Goal: Information Seeking & Learning: Get advice/opinions

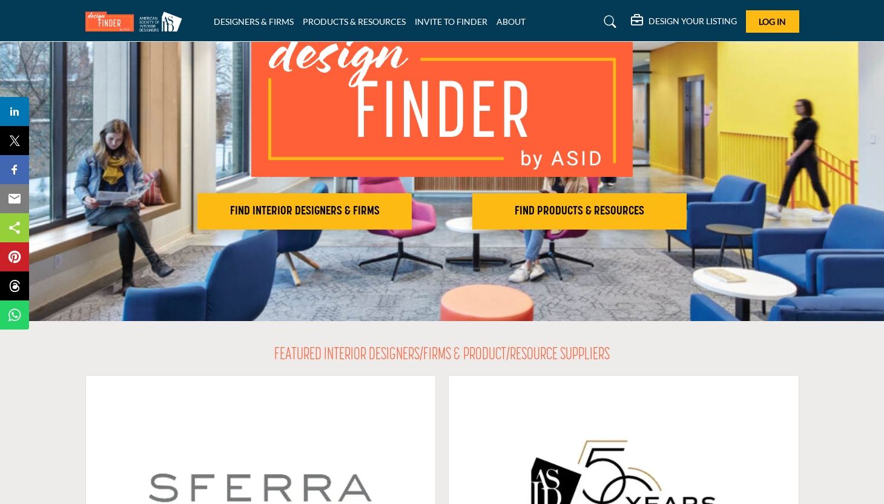
scroll to position [117, 0]
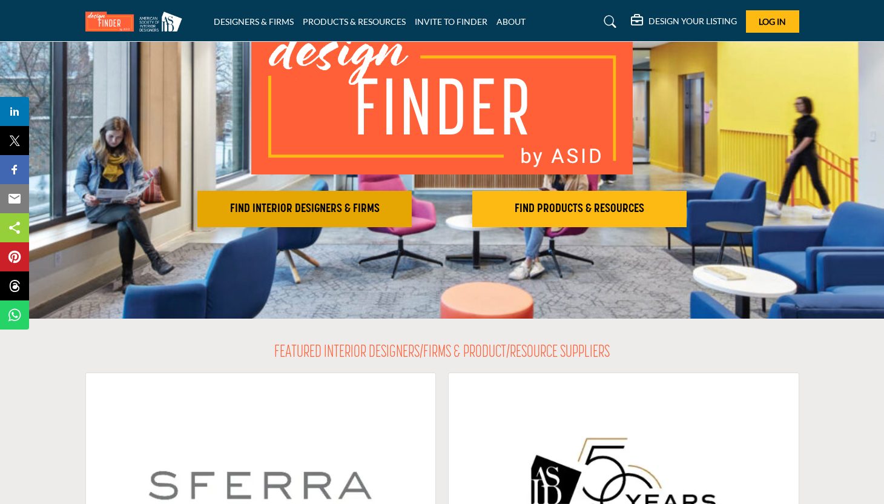
click at [336, 222] on button "FIND INTERIOR DESIGNERS & FIRMS" at bounding box center [304, 209] width 214 height 36
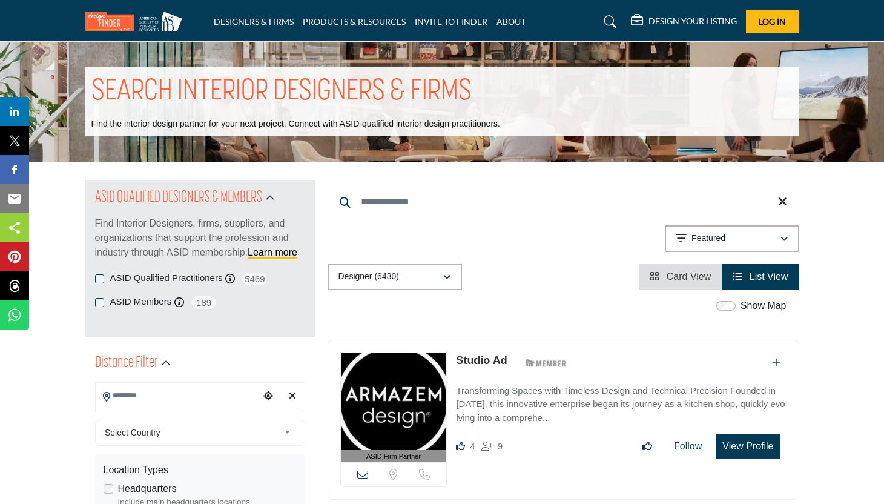
click at [144, 407] on input "Search Location" at bounding box center [177, 396] width 163 height 24
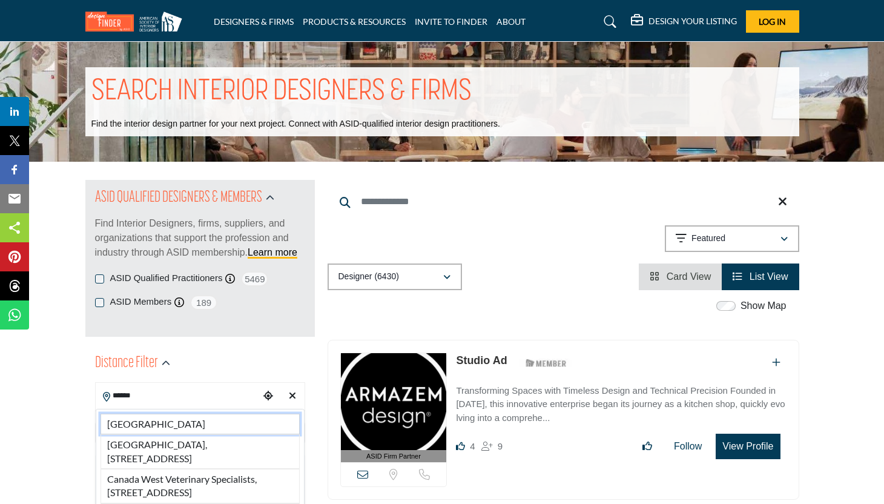
click at [130, 423] on li "[GEOGRAPHIC_DATA]" at bounding box center [200, 424] width 199 height 21
type input "******"
type input "***"
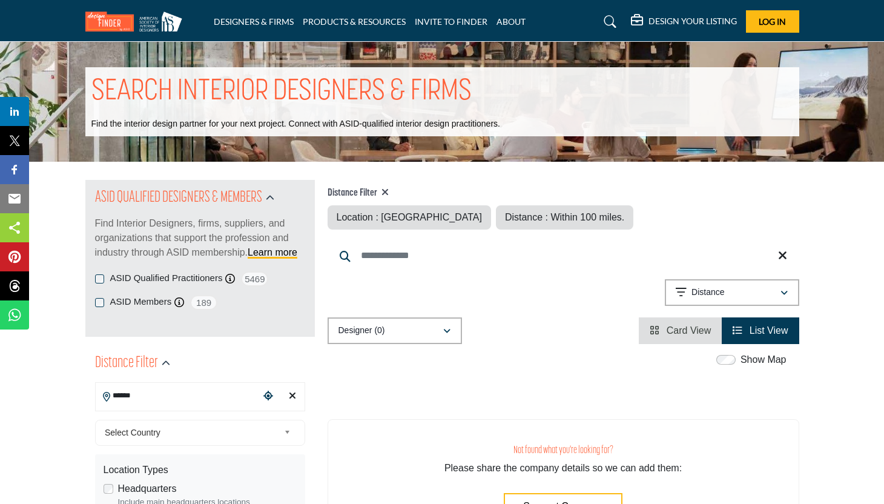
scroll to position [16, 0]
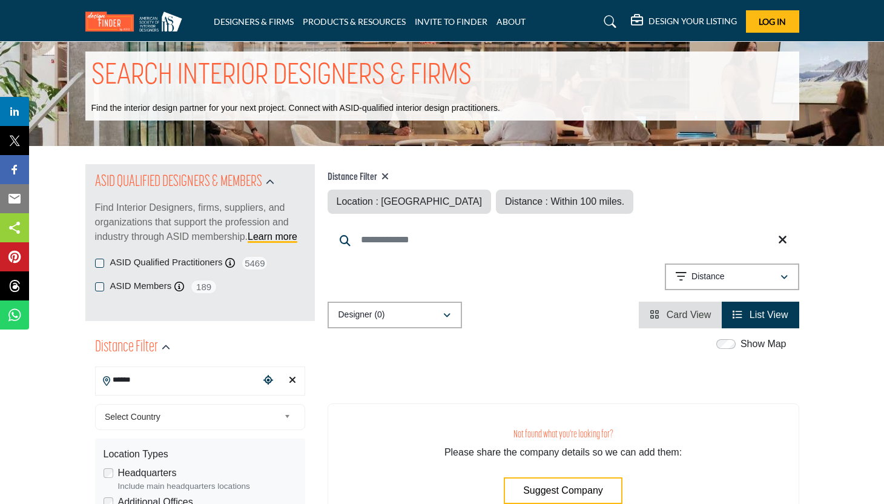
click at [139, 388] on input "******" at bounding box center [177, 380] width 163 height 24
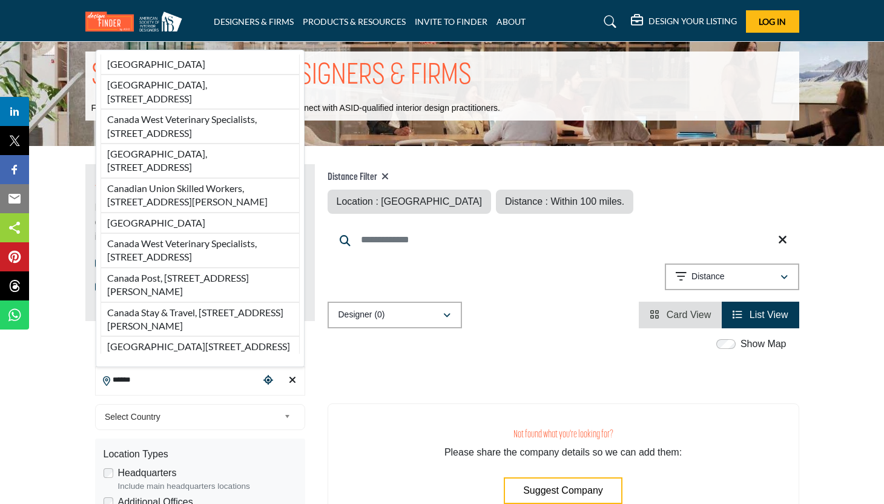
click at [140, 388] on input "******" at bounding box center [177, 380] width 163 height 24
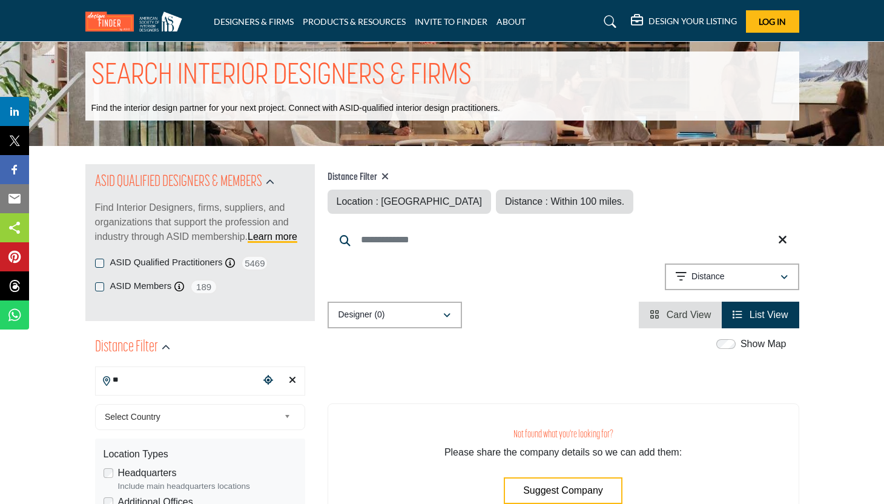
type input "*"
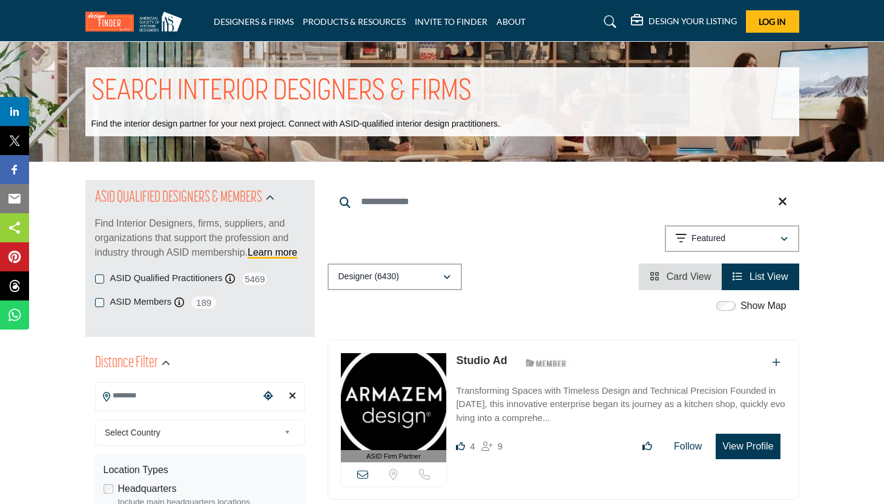
click at [199, 421] on div "Select Country" at bounding box center [200, 433] width 210 height 26
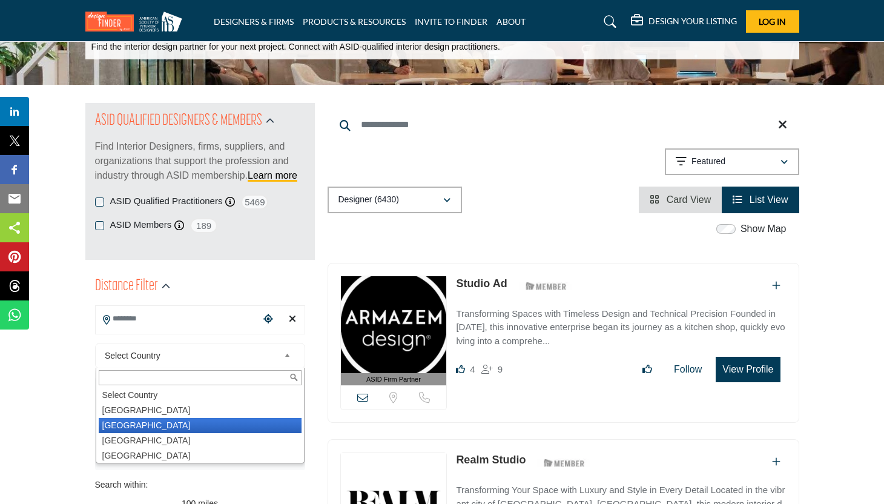
click at [123, 429] on li "Canada" at bounding box center [200, 425] width 203 height 15
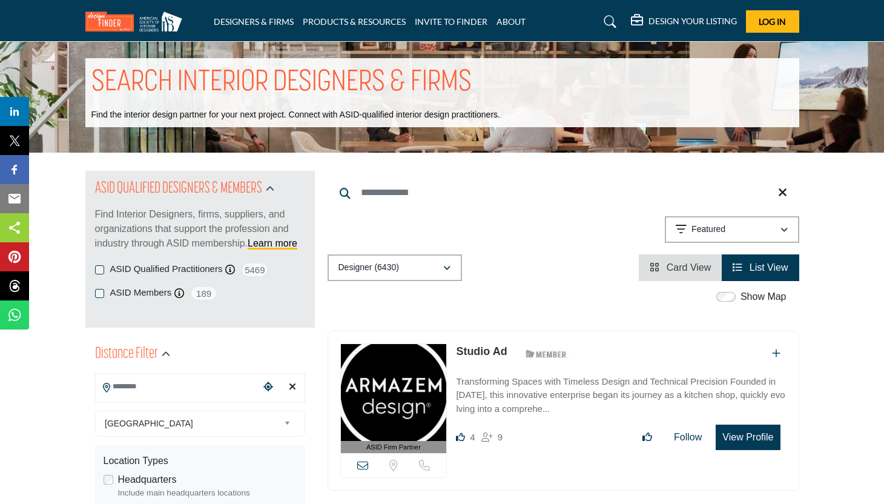
scroll to position [12, 0]
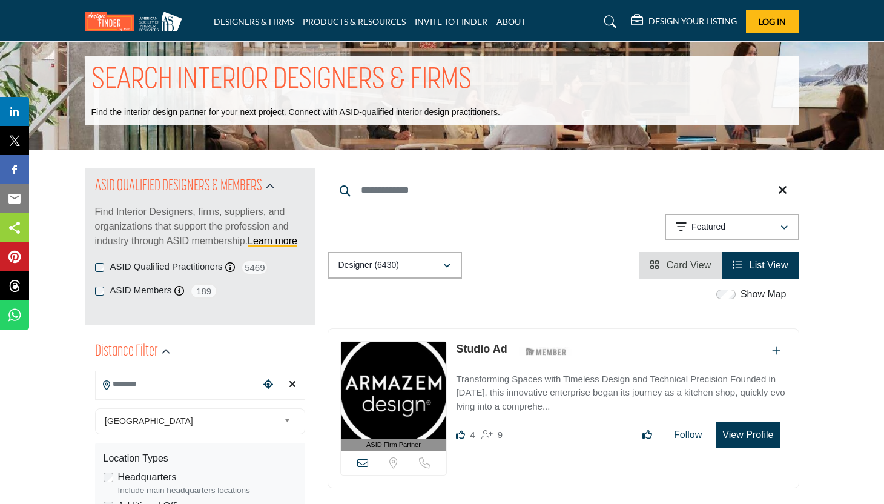
click at [739, 260] on link "List View" at bounding box center [760, 265] width 55 height 10
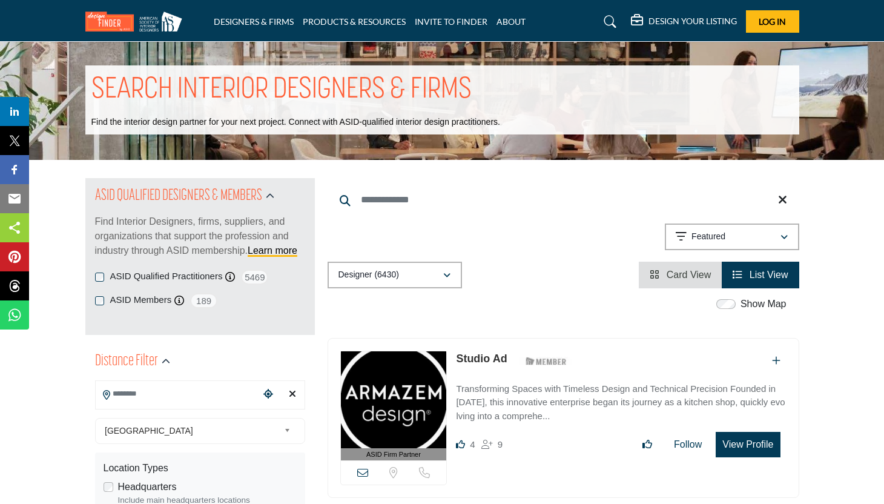
scroll to position [0, 0]
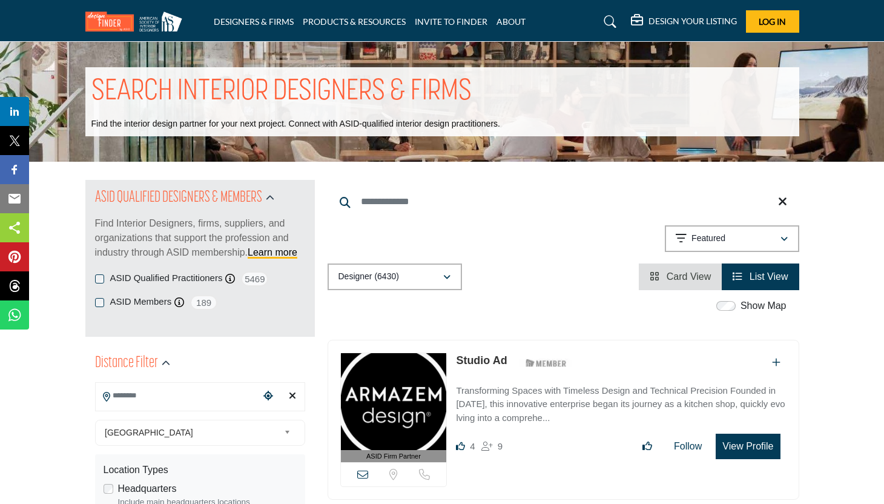
click at [673, 282] on span "Card View" at bounding box center [689, 276] width 45 height 10
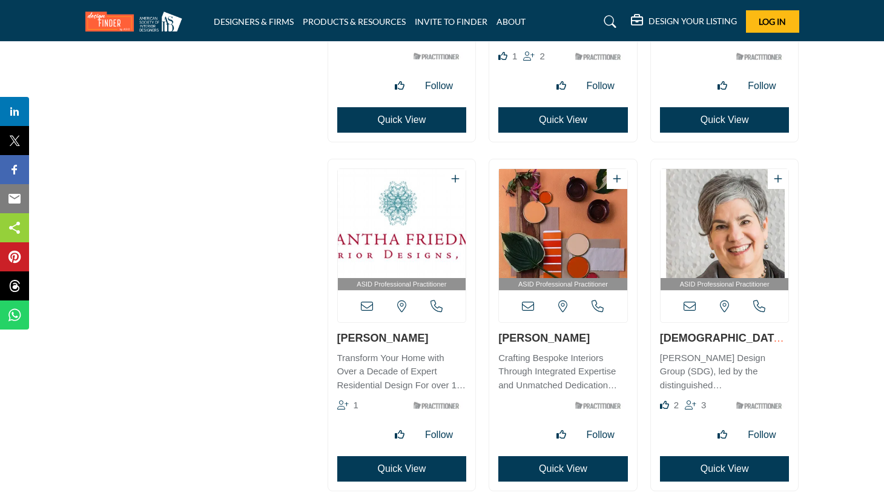
scroll to position [4724, 0]
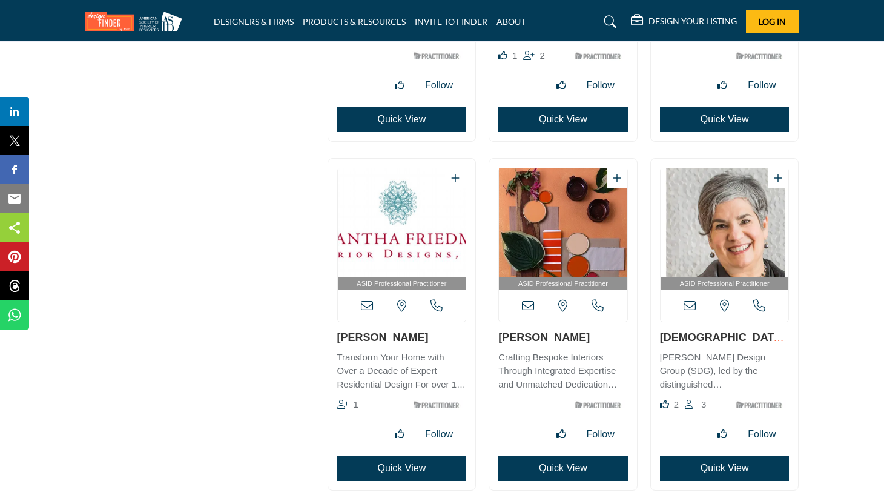
click at [531, 220] on img "Open Listing in new tab" at bounding box center [563, 222] width 128 height 109
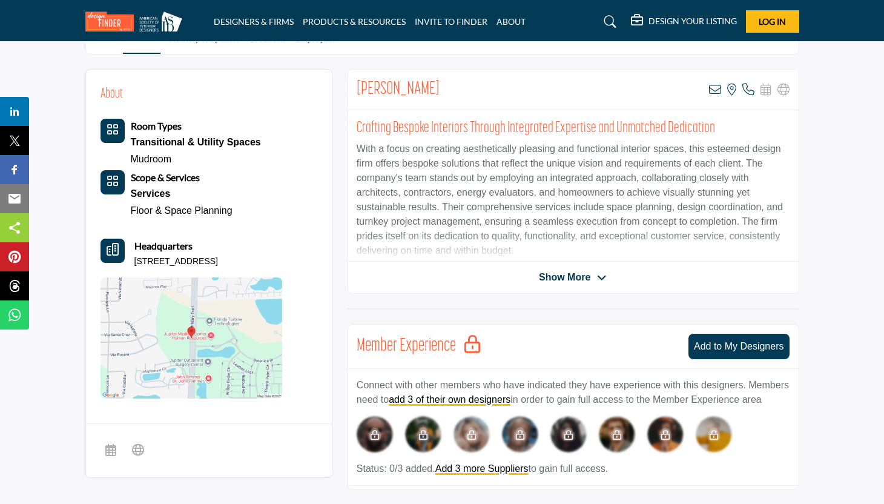
scroll to position [274, 0]
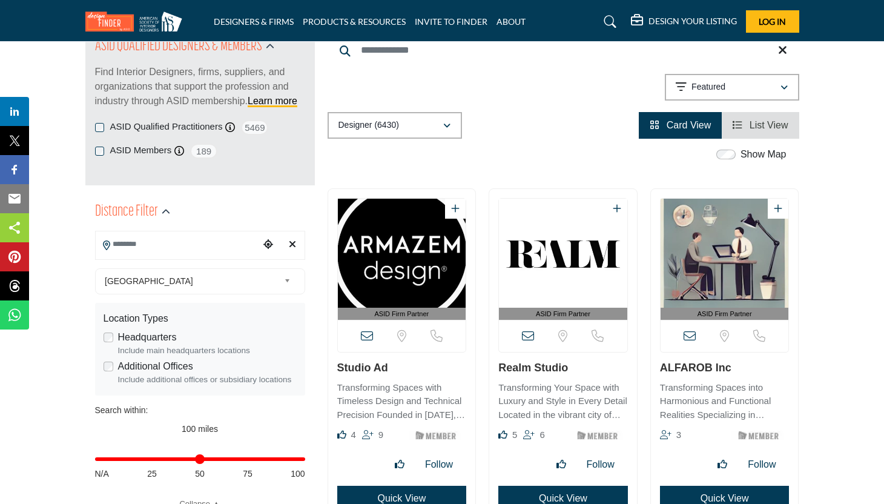
scroll to position [148, 0]
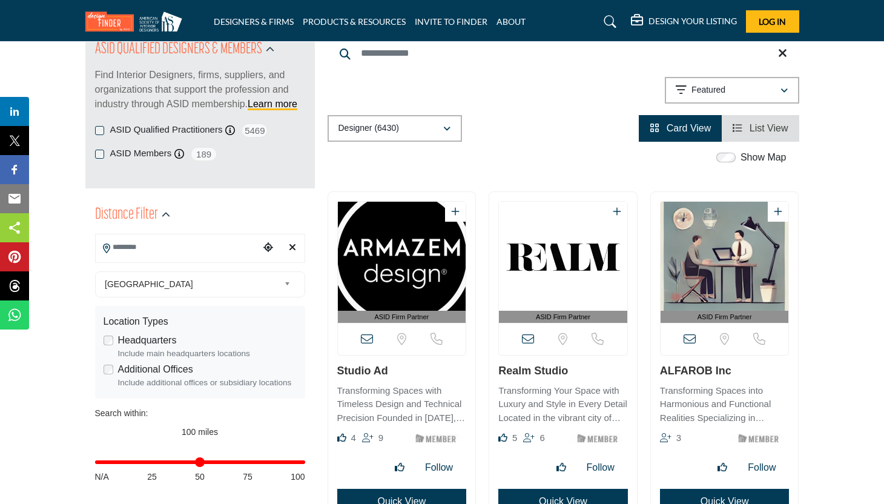
click at [226, 282] on span "Canada" at bounding box center [192, 284] width 174 height 15
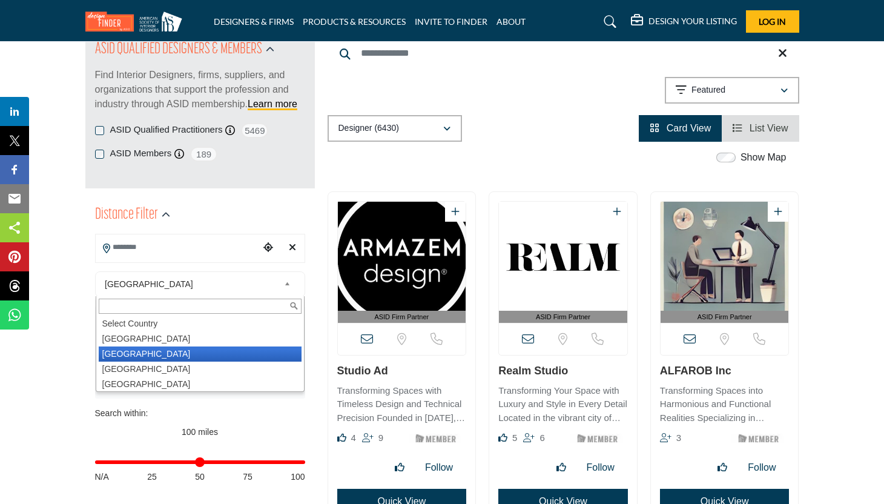
click at [147, 358] on li "Canada" at bounding box center [200, 353] width 203 height 15
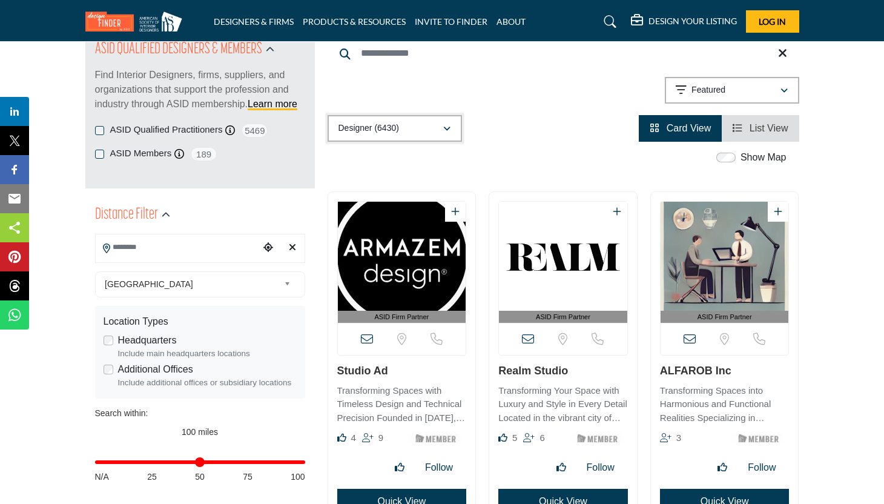
click at [425, 116] on button "Designer (6430)" at bounding box center [395, 128] width 134 height 27
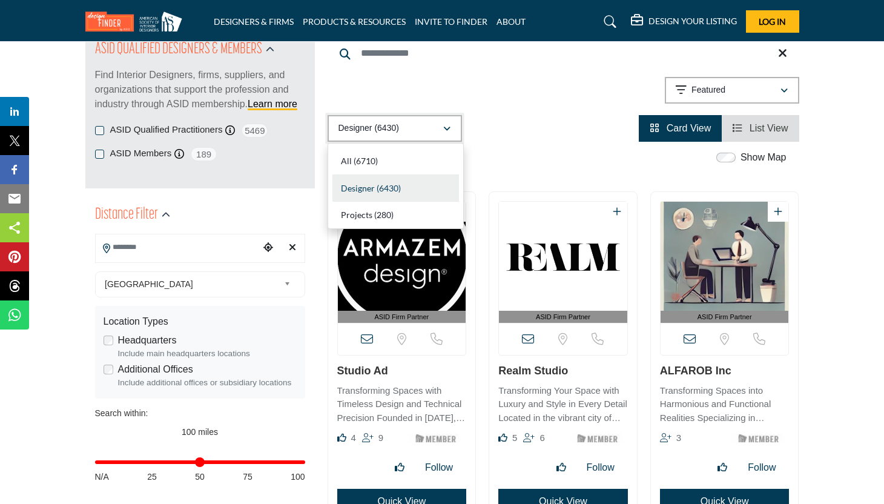
click at [425, 116] on button "Designer (6430)" at bounding box center [395, 128] width 134 height 27
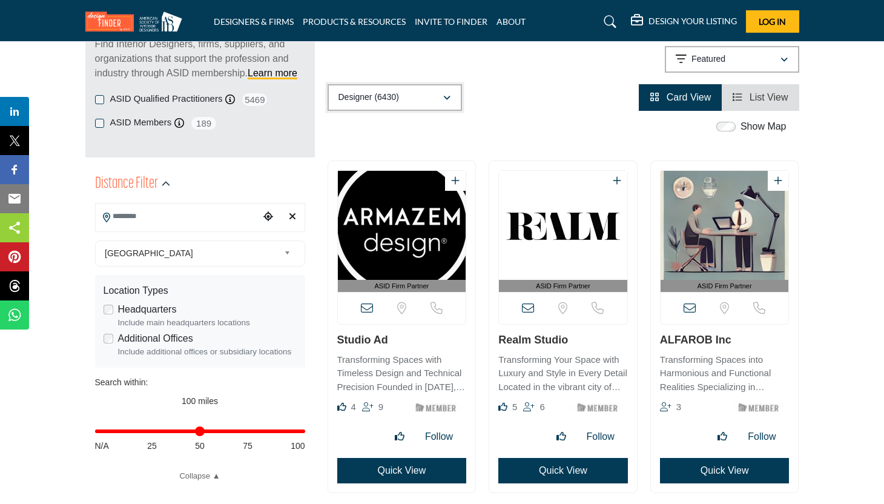
scroll to position [180, 0]
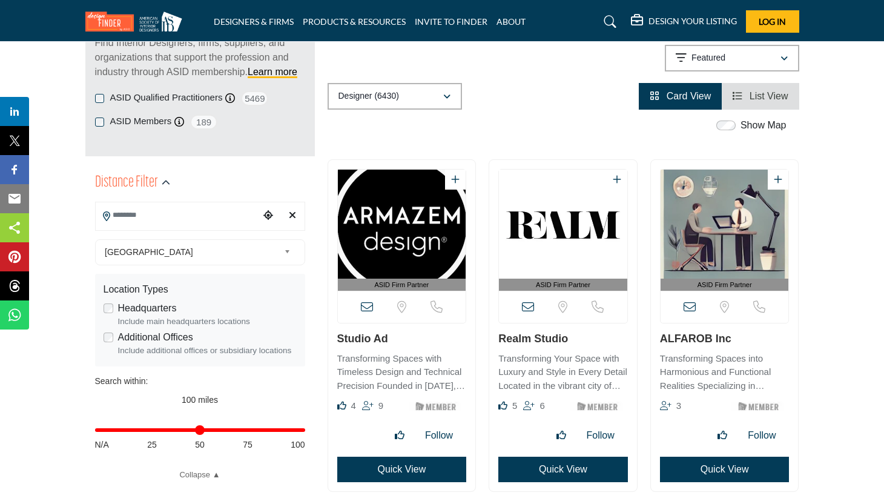
click at [583, 240] on img "Open Listing in new tab" at bounding box center [563, 224] width 128 height 109
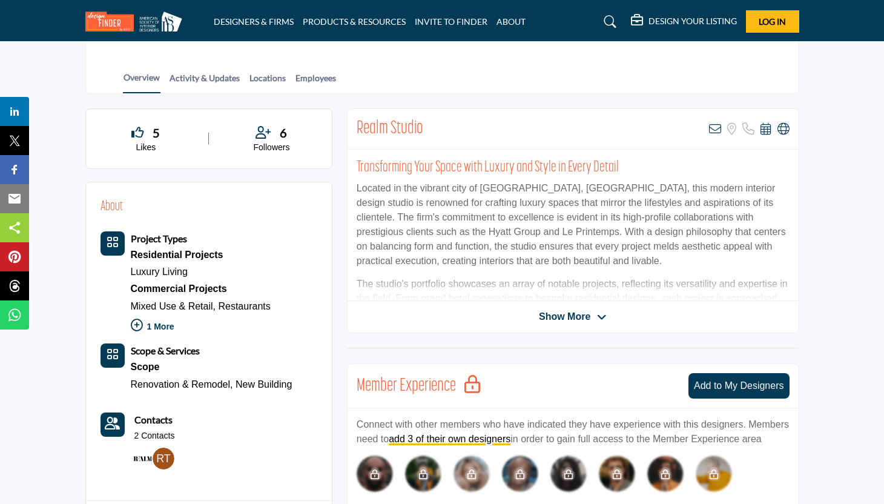
scroll to position [246, 0]
click at [588, 317] on span "Show More" at bounding box center [564, 317] width 51 height 15
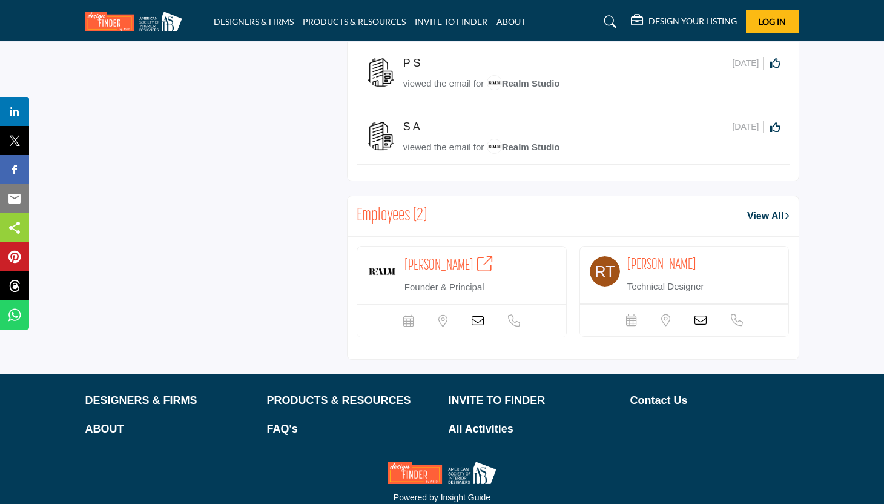
scroll to position [951, 0]
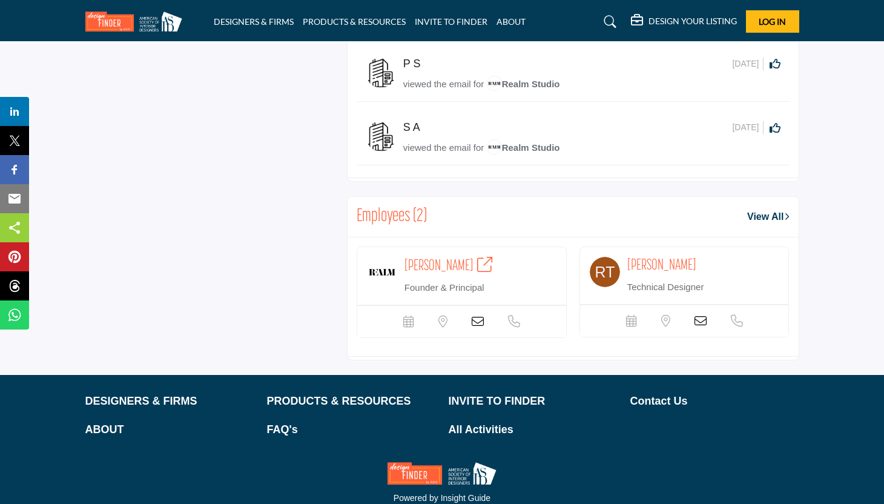
click at [412, 274] on span "[PERSON_NAME]" at bounding box center [438, 266] width 69 height 15
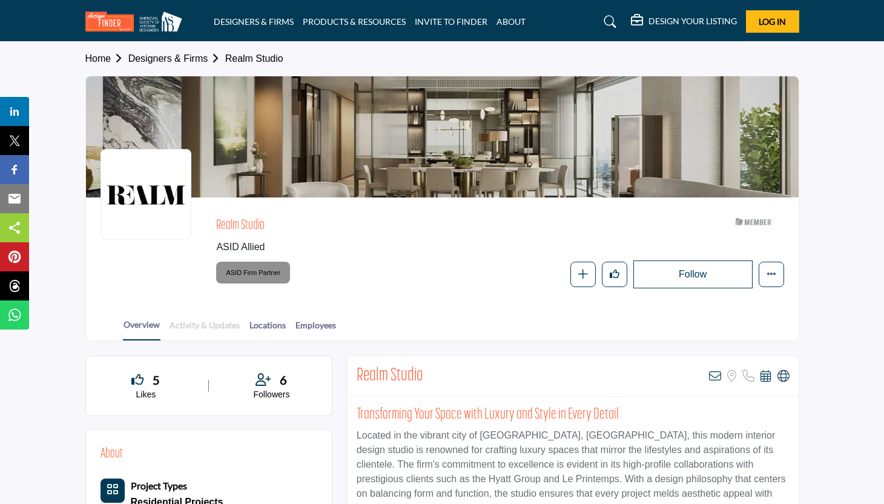
click at [182, 332] on link "Activity & Updates" at bounding box center [204, 328] width 71 height 21
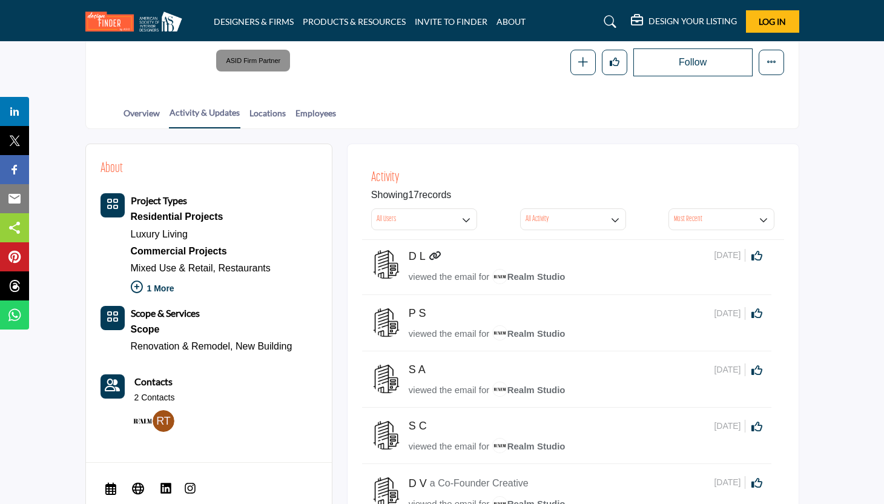
scroll to position [215, 0]
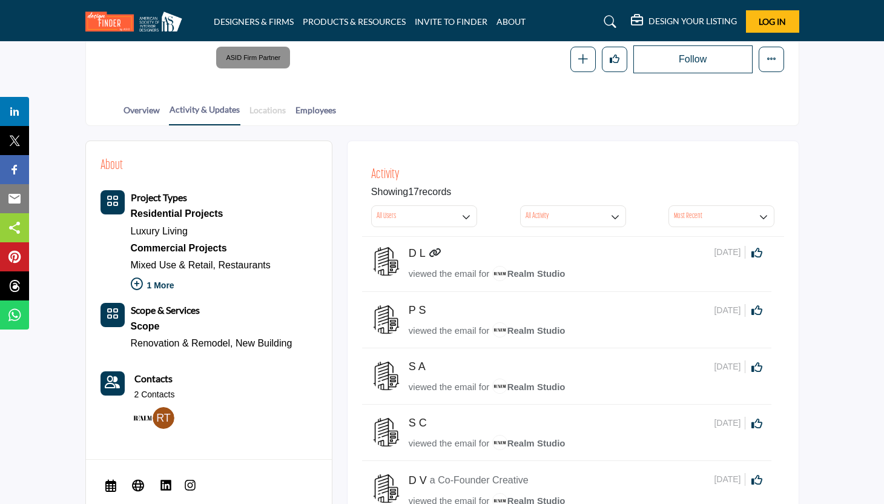
click at [265, 110] on link "Locations" at bounding box center [268, 114] width 38 height 21
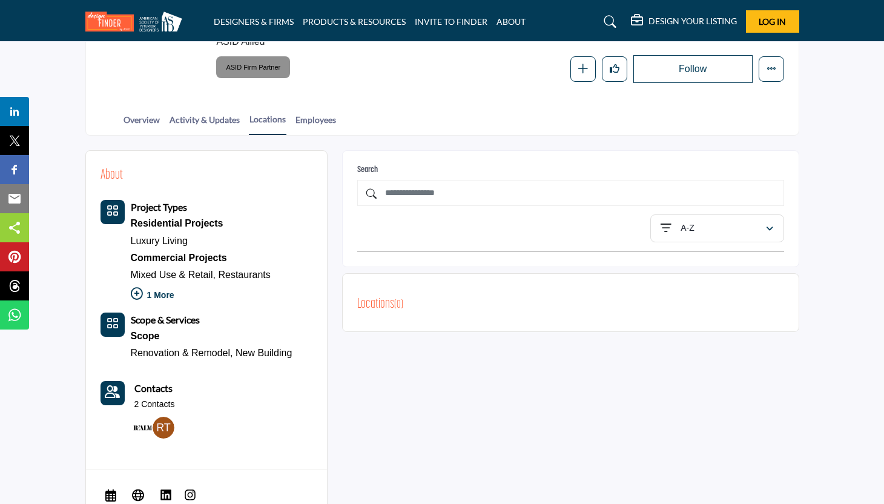
scroll to position [206, 0]
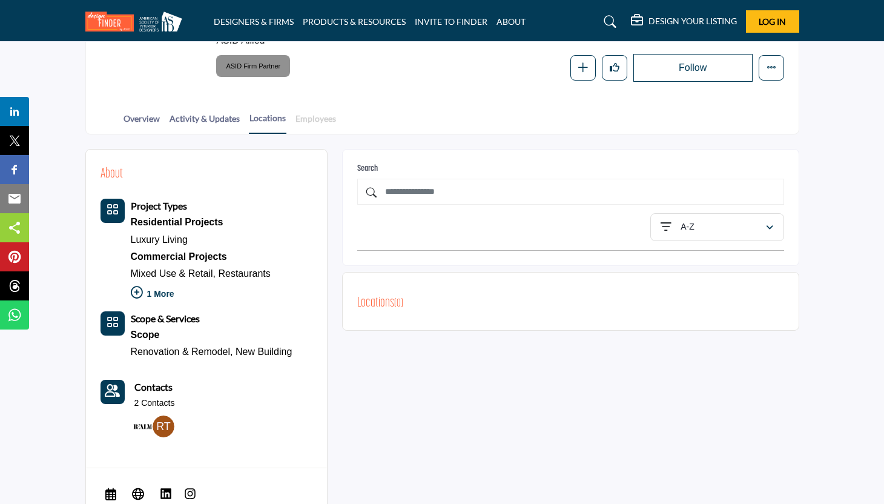
click at [309, 117] on link "Employees" at bounding box center [316, 122] width 42 height 21
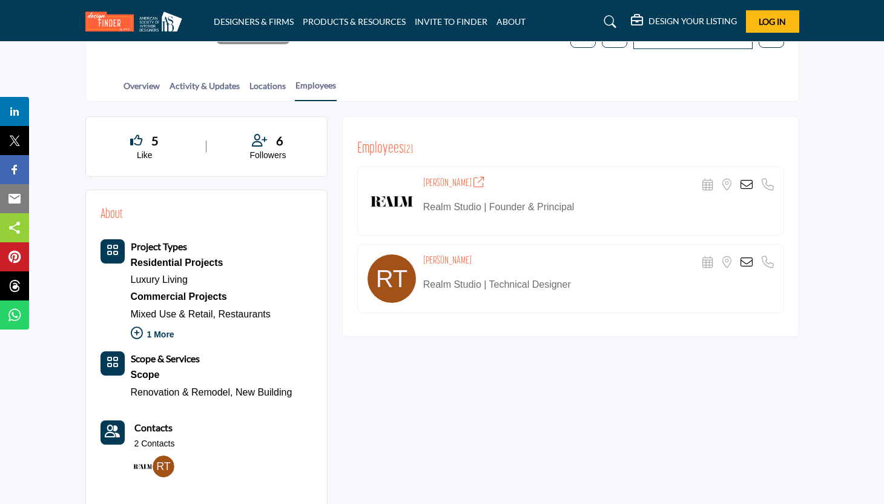
scroll to position [245, 0]
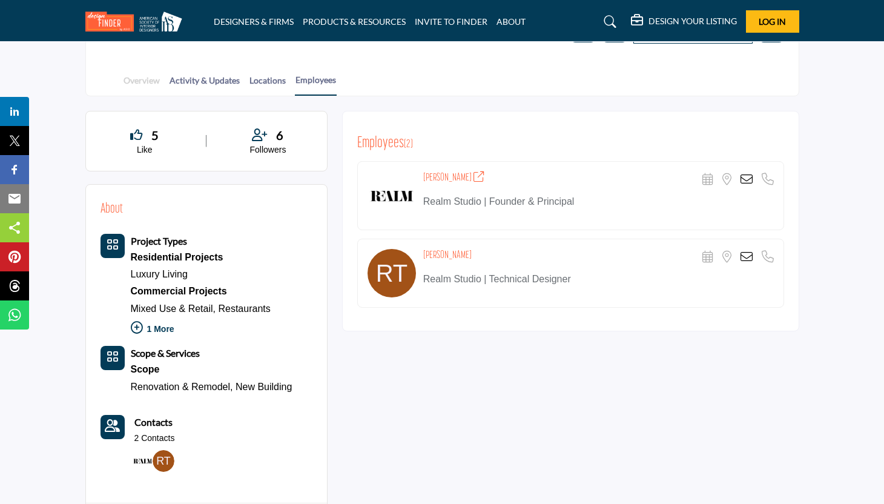
click at [125, 81] on link "Overview" at bounding box center [142, 84] width 38 height 21
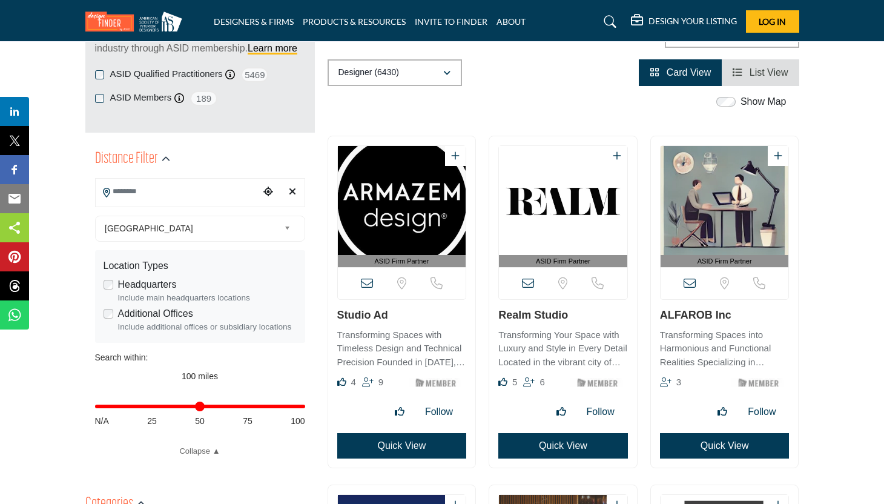
scroll to position [220, 0]
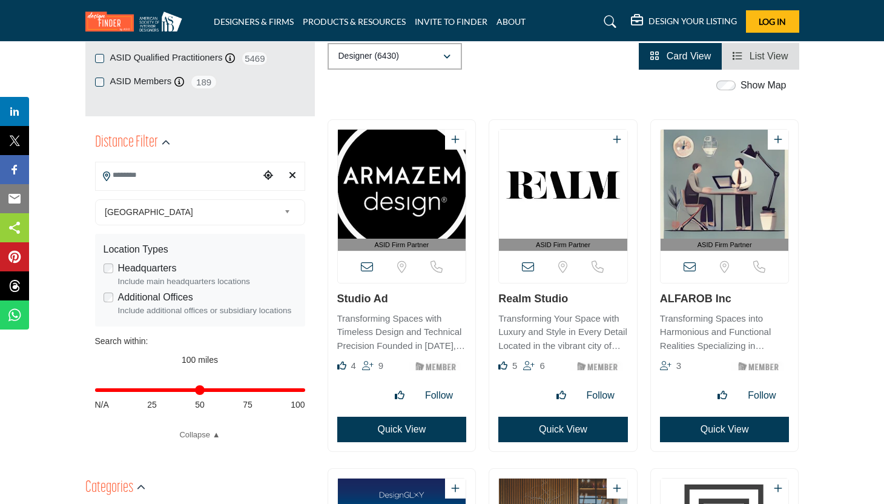
click at [213, 173] on input "Search Location" at bounding box center [177, 175] width 163 height 24
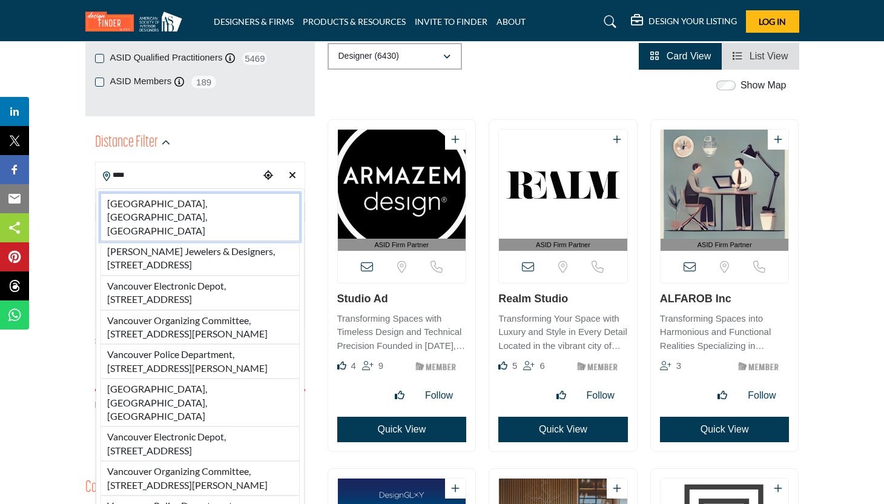
click at [125, 197] on li "Vancouver, BC, CAN" at bounding box center [200, 217] width 199 height 48
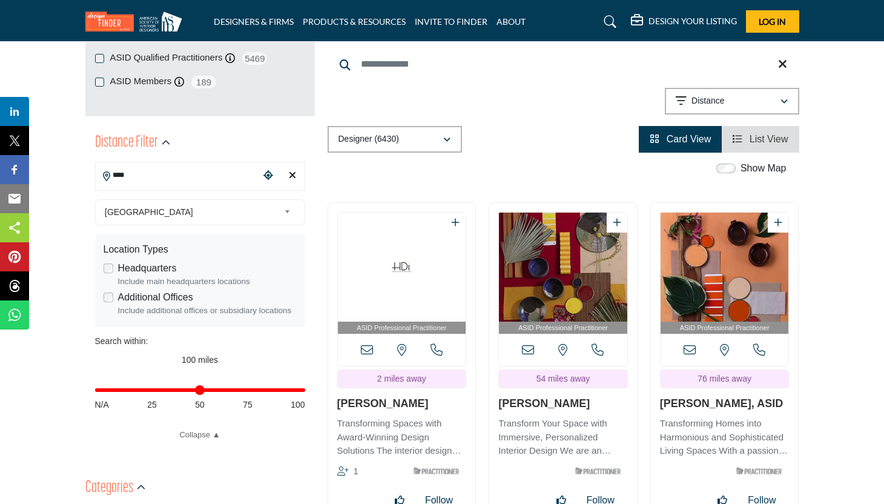
type input "**********"
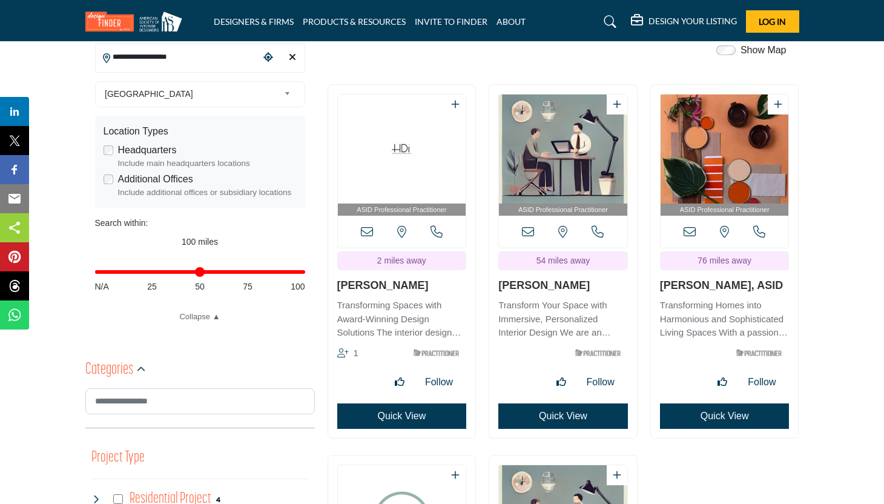
scroll to position [338, 0]
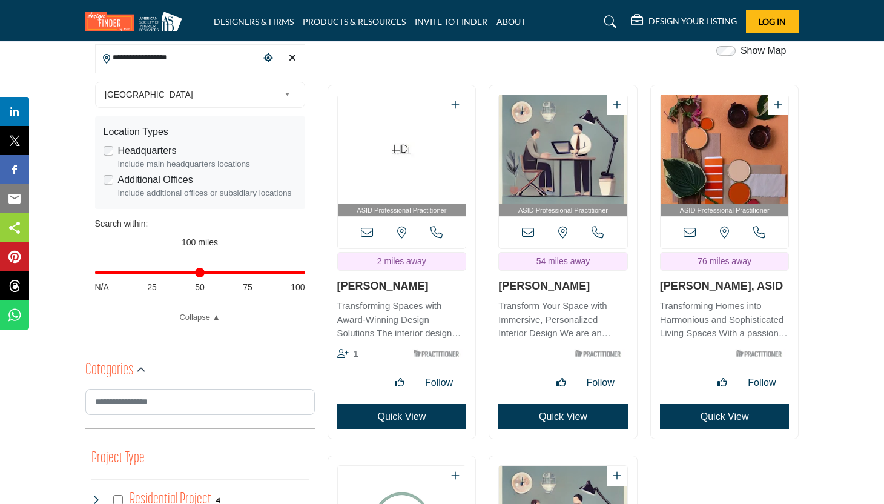
click at [563, 120] on img "Open Listing in new tab" at bounding box center [563, 149] width 128 height 109
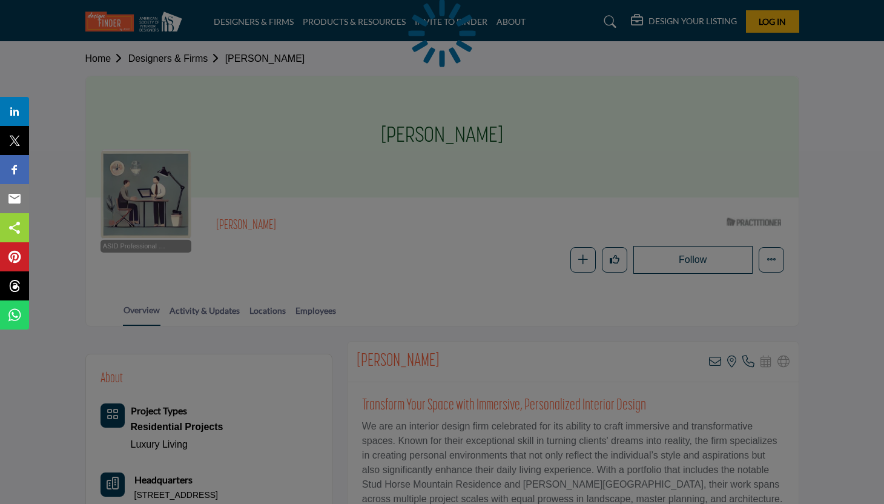
scroll to position [150, 0]
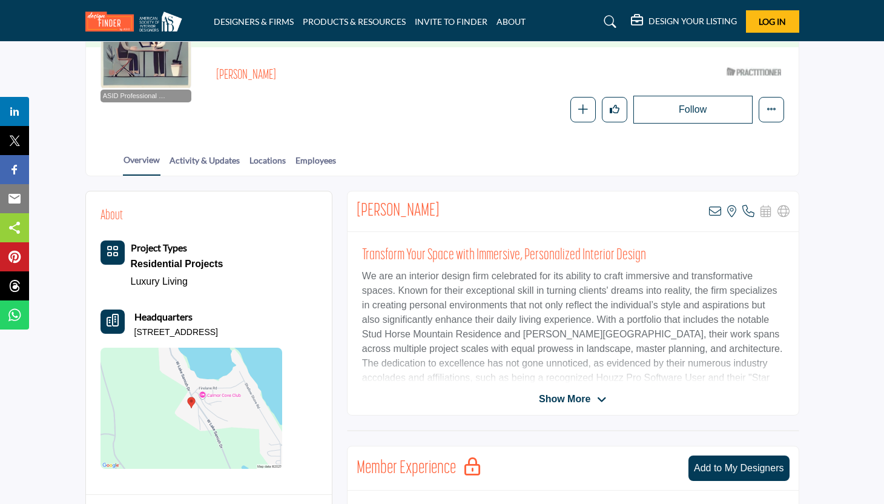
click at [566, 403] on span "Show More" at bounding box center [564, 399] width 51 height 15
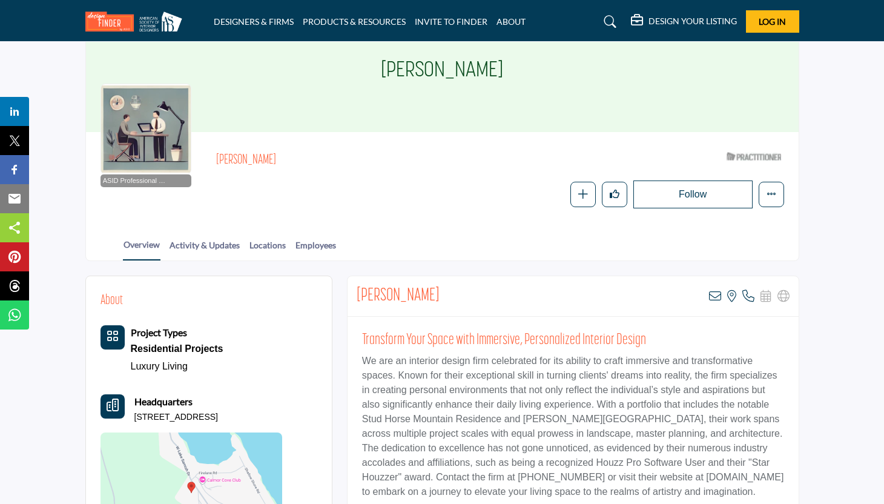
scroll to position [67, 0]
